Goal: Task Accomplishment & Management: Use online tool/utility

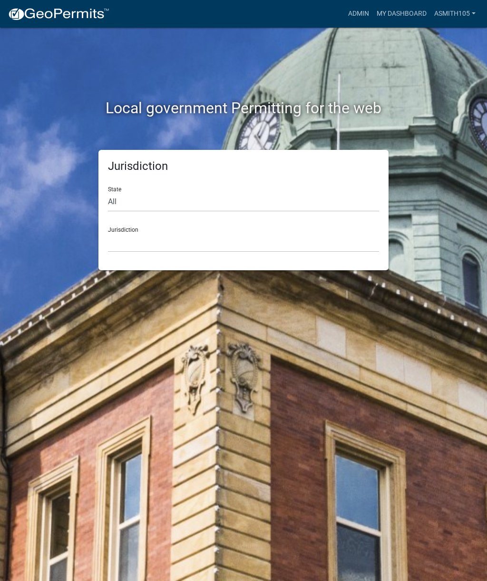
click at [275, 187] on div "State All [US_STATE] [US_STATE] [US_STATE] [US_STATE] [US_STATE] [US_STATE] [US…" at bounding box center [243, 195] width 271 height 33
click at [229, 198] on select "All [US_STATE] [US_STATE] [US_STATE] [US_STATE] [US_STATE] [US_STATE] [US_STATE…" at bounding box center [243, 202] width 271 height 20
select select "[US_STATE]"
click at [252, 237] on select "[GEOGRAPHIC_DATA], [US_STATE][PERSON_NAME][GEOGRAPHIC_DATA], [US_STATE][PERSON_…" at bounding box center [243, 243] width 271 height 20
click at [170, 242] on select "[GEOGRAPHIC_DATA], [US_STATE][PERSON_NAME][GEOGRAPHIC_DATA], [US_STATE][PERSON_…" at bounding box center [243, 243] width 271 height 20
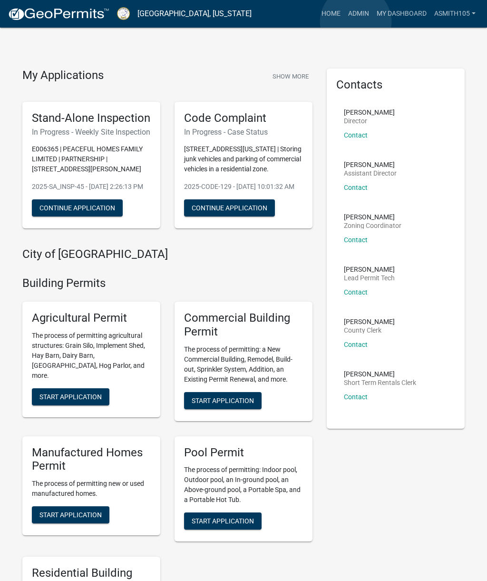
click at [356, 22] on link "Admin" at bounding box center [359, 14] width 29 height 18
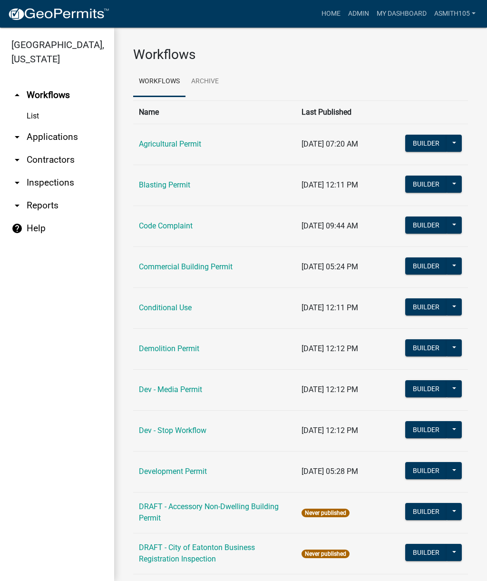
click at [181, 227] on link "Code Complaint" at bounding box center [166, 225] width 54 height 9
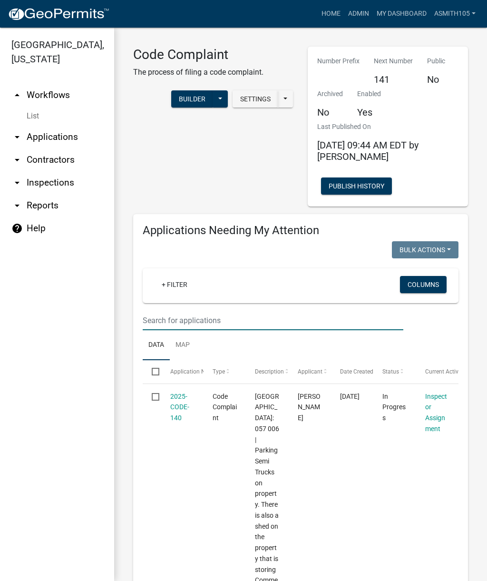
click at [228, 318] on input "text" at bounding box center [273, 321] width 261 height 20
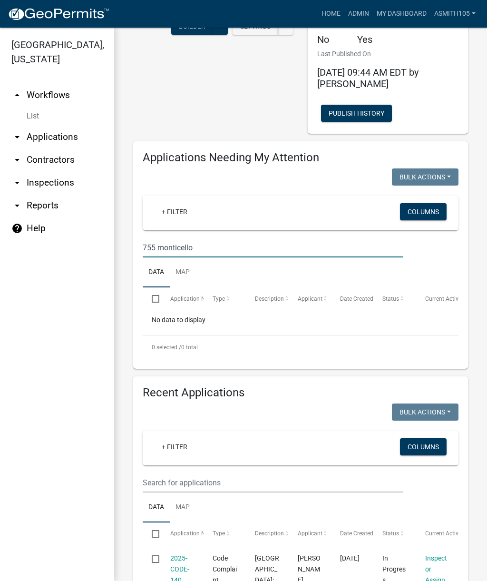
scroll to position [70, 0]
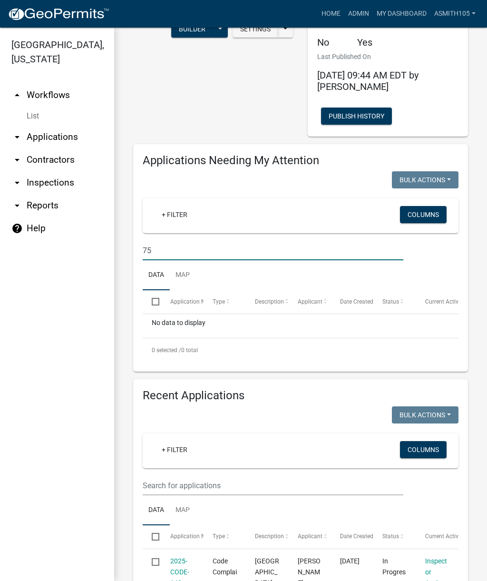
type input "7"
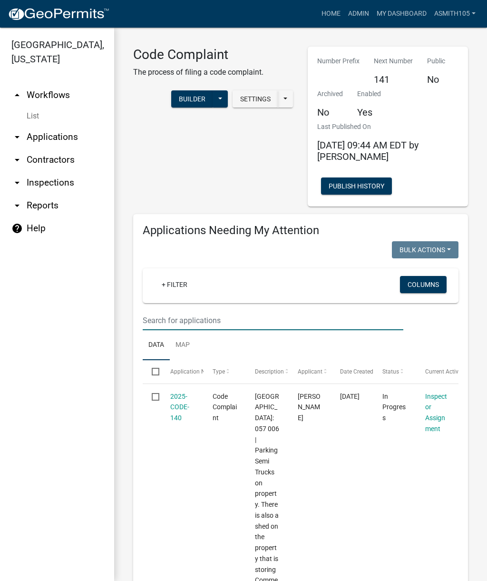
scroll to position [0, 0]
click at [73, 181] on link "arrow_drop_down Inspections" at bounding box center [57, 182] width 114 height 23
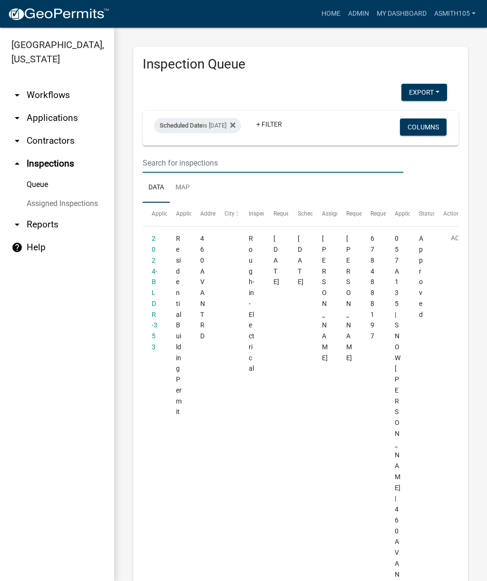
click at [265, 161] on input "text" at bounding box center [273, 163] width 261 height 20
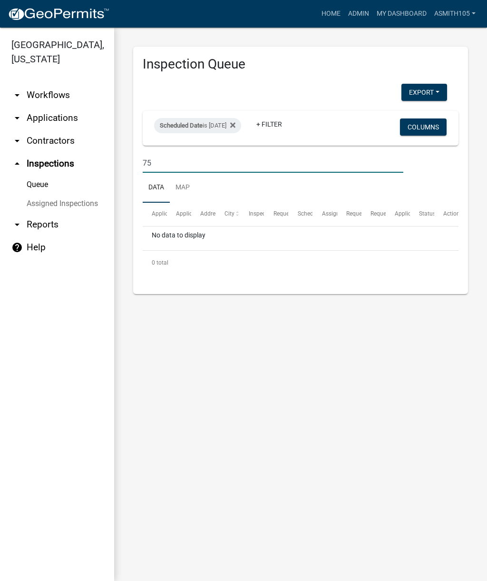
type input "7"
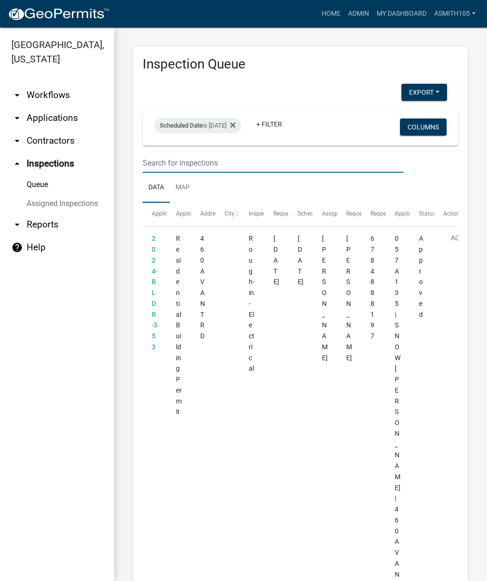
click at [68, 120] on link "arrow_drop_down Applications" at bounding box center [57, 118] width 114 height 23
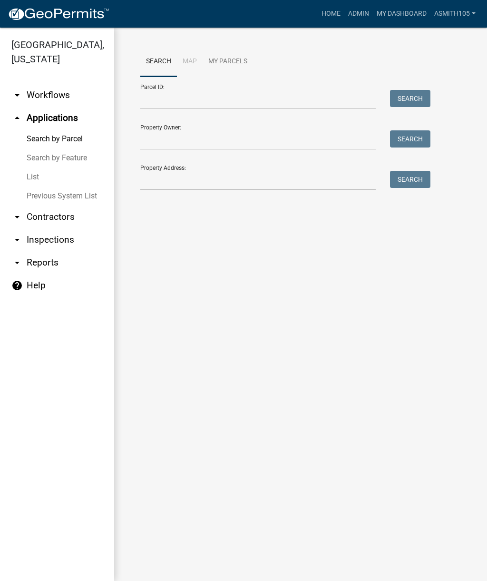
click at [65, 118] on link "arrow_drop_up Applications" at bounding box center [57, 118] width 114 height 23
click at [357, 17] on link "Admin" at bounding box center [359, 14] width 29 height 18
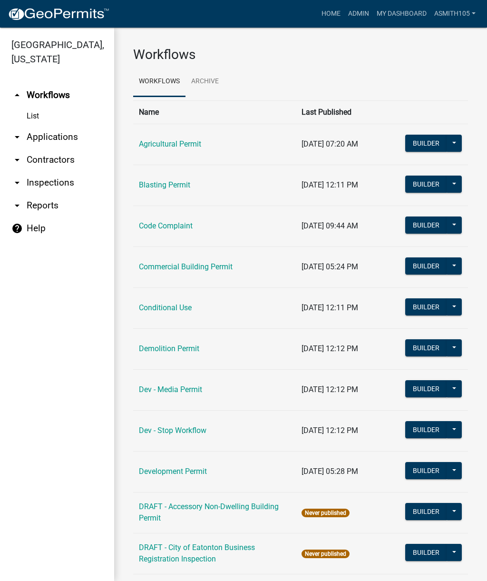
click at [179, 230] on link "Code Complaint" at bounding box center [166, 225] width 54 height 9
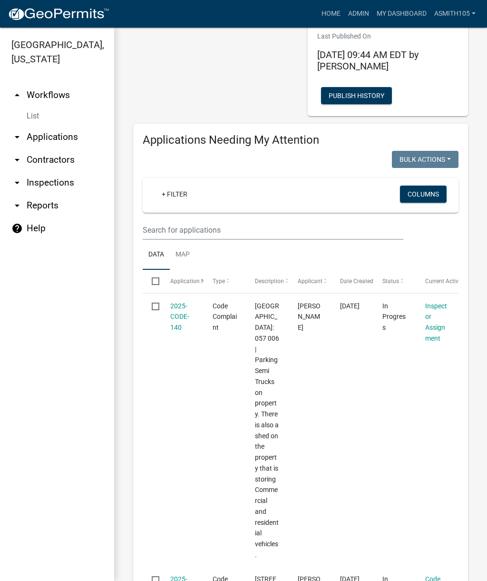
scroll to position [82, 0]
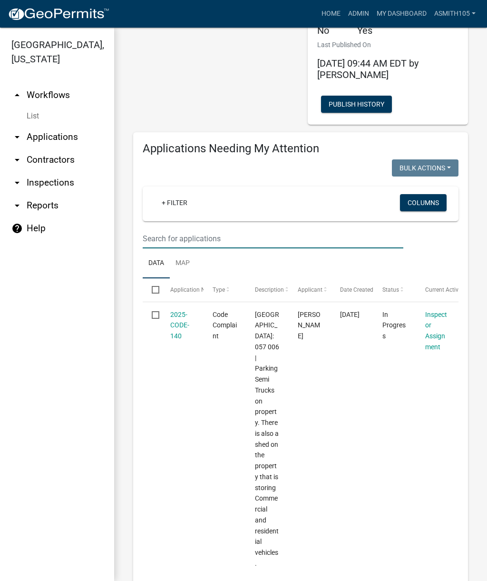
click at [271, 231] on input "text" at bounding box center [273, 239] width 261 height 20
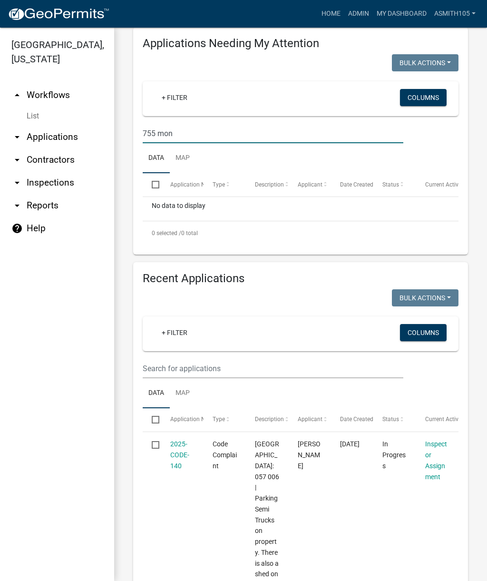
scroll to position [188, 0]
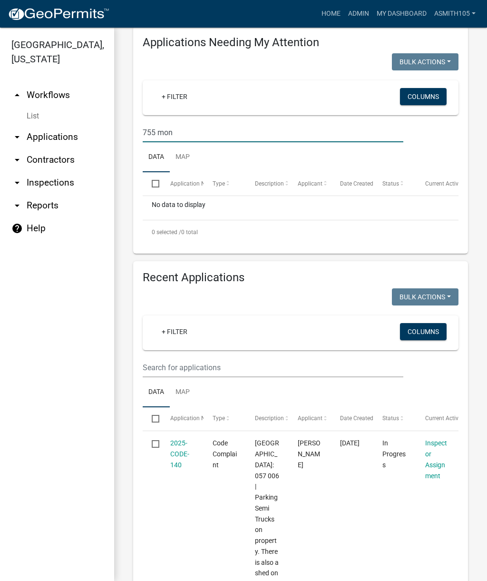
type input "755 mon"
click at [218, 366] on input "text" at bounding box center [273, 368] width 261 height 20
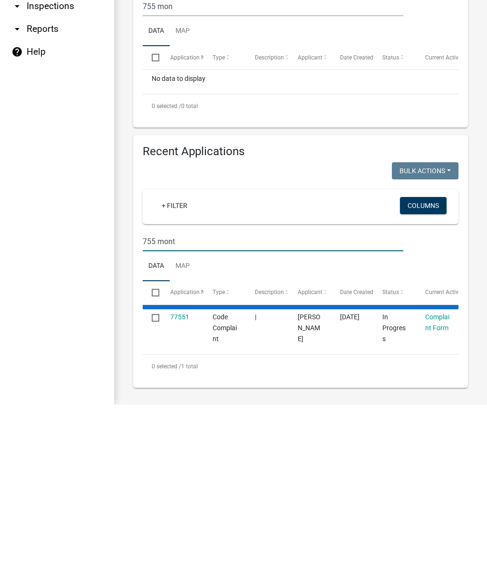
scroll to position [114, 0]
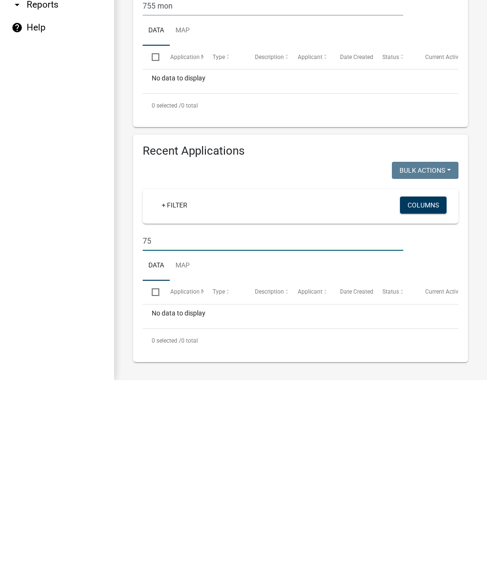
type input "7"
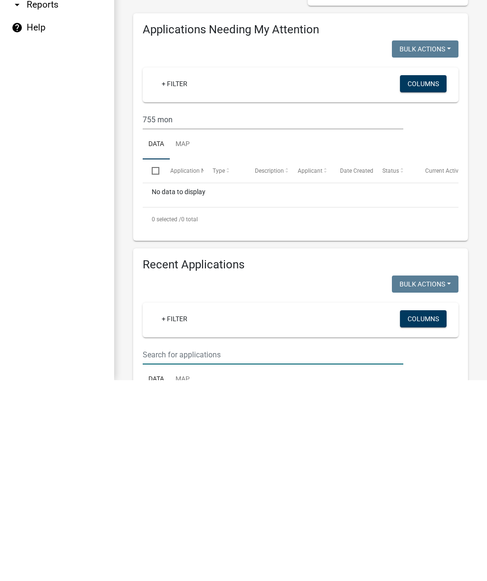
scroll to position [0, 0]
click at [228, 311] on input "755 mon" at bounding box center [273, 321] width 261 height 20
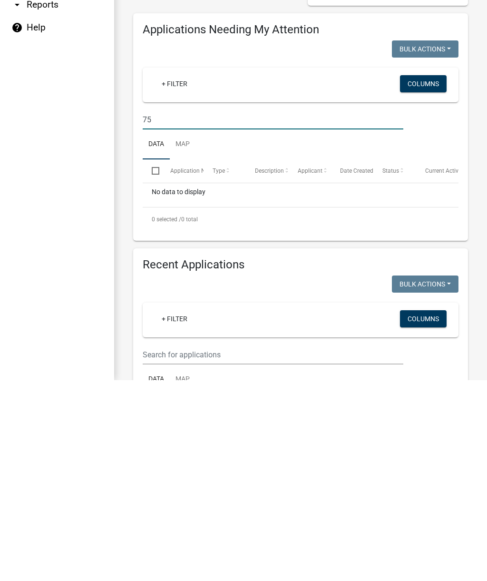
type input "7"
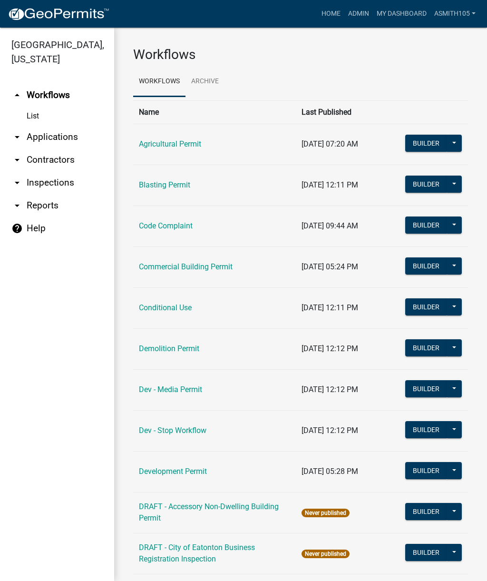
click at [61, 378] on ul "arrow_drop_up Workflows List arrow_drop_down Applications Search by Parcel Sear…" at bounding box center [57, 328] width 114 height 505
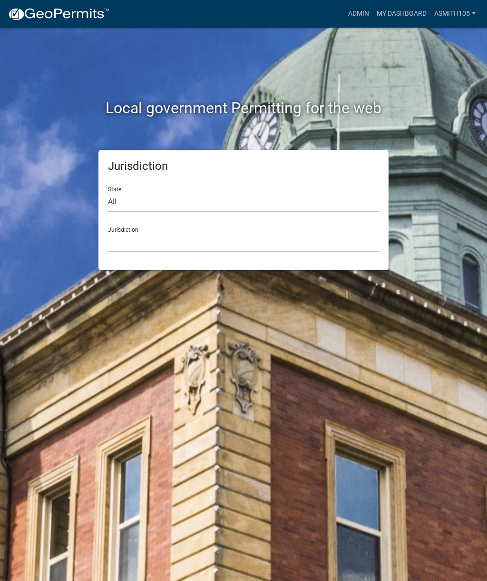
click at [196, 198] on select "All [US_STATE] [US_STATE] [US_STATE] [US_STATE] [US_STATE] [US_STATE] [US_STATE…" at bounding box center [243, 202] width 271 height 20
select select "[US_STATE]"
click at [207, 242] on select "[GEOGRAPHIC_DATA], [US_STATE][PERSON_NAME][GEOGRAPHIC_DATA], [US_STATE][PERSON_…" at bounding box center [243, 243] width 271 height 20
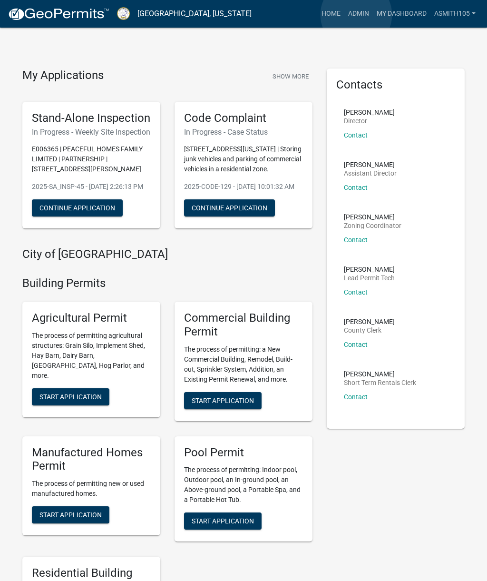
click at [357, 15] on link "Admin" at bounding box center [359, 14] width 29 height 18
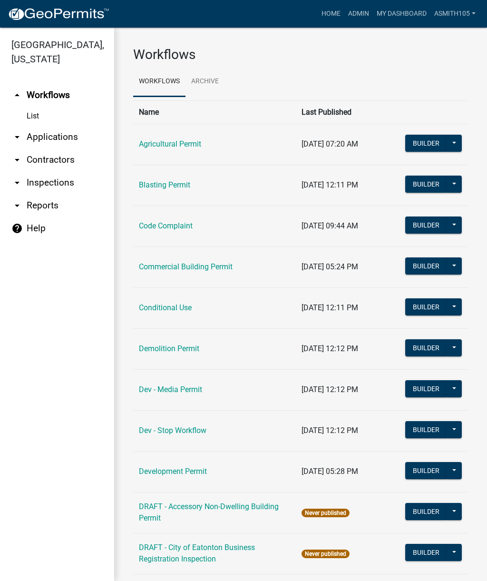
click at [159, 228] on link "Code Complaint" at bounding box center [166, 225] width 54 height 9
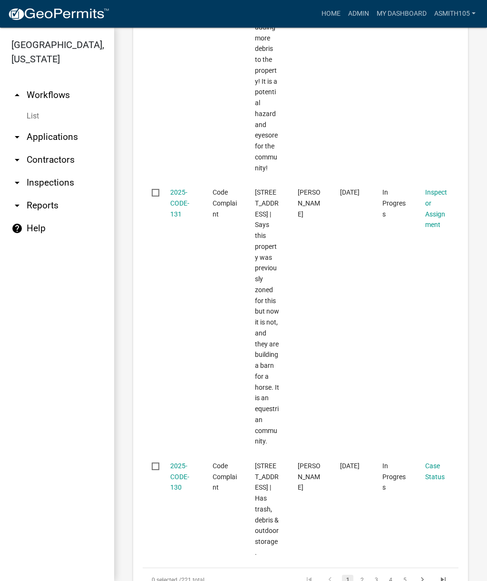
scroll to position [2643, 0]
